Goal: Task Accomplishment & Management: Use online tool/utility

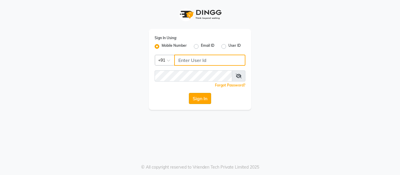
type input "9858967272"
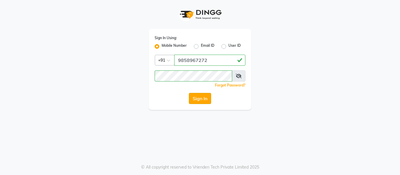
click at [205, 97] on button "Sign In" at bounding box center [200, 98] width 22 height 11
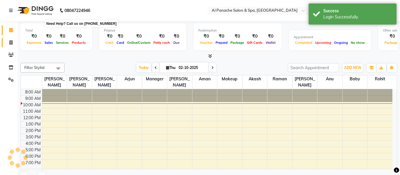
click at [10, 45] on span at bounding box center [11, 43] width 10 height 7
select select "service"
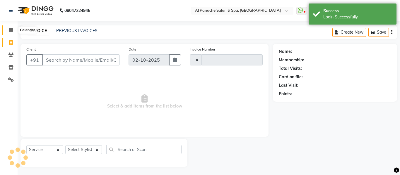
select select "en"
type input "2527"
select select "751"
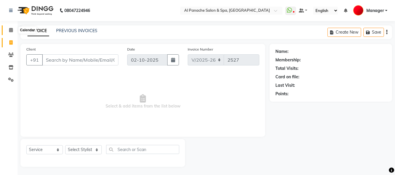
click at [9, 29] on icon at bounding box center [11, 30] width 4 height 4
